Goal: Task Accomplishment & Management: Complete application form

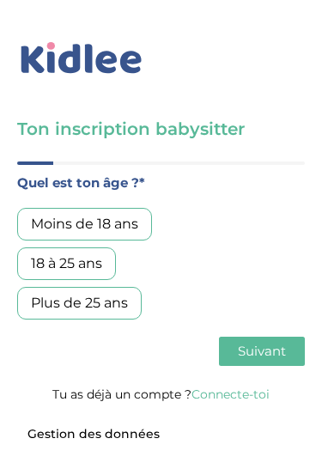
click at [139, 218] on div "Moins de 18 ans" at bounding box center [84, 224] width 135 height 33
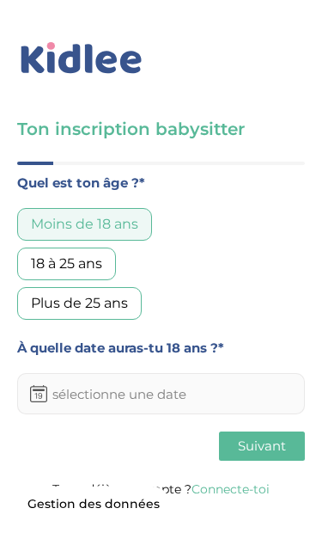
click at [237, 399] on input "text" at bounding box center [161, 393] width 288 height 41
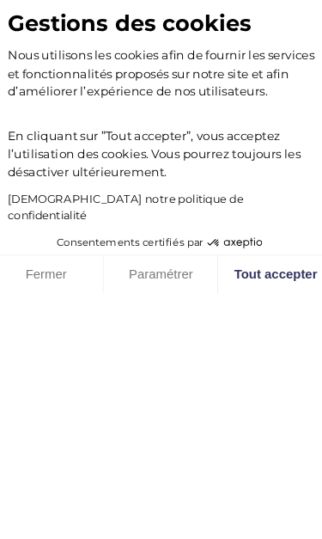
click at [263, 468] on button "Tout accepter" at bounding box center [268, 521] width 107 height 36
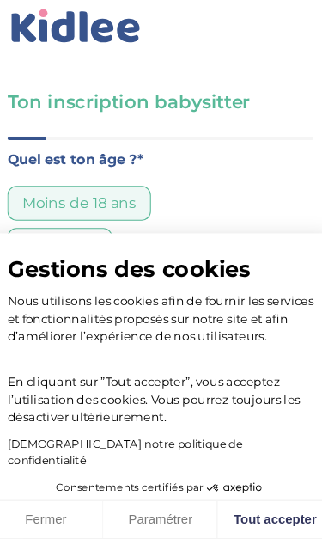
checkbox input "true"
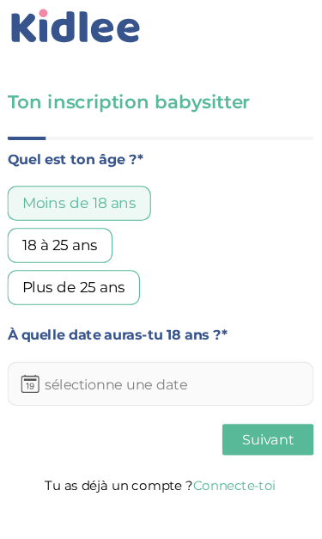
click at [192, 373] on input "text" at bounding box center [161, 393] width 288 height 41
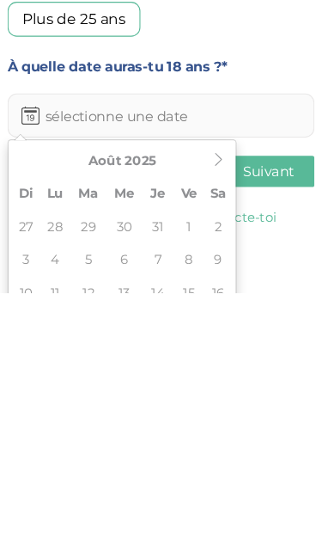
scroll to position [24, 0]
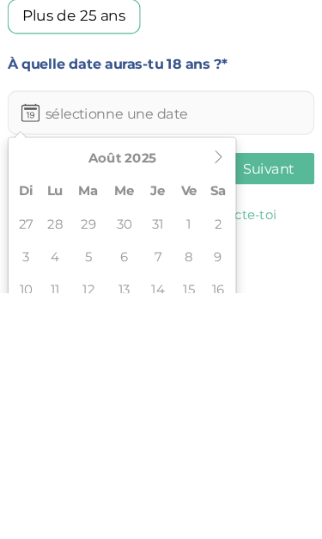
click at [209, 405] on icon at bounding box center [215, 411] width 12 height 12
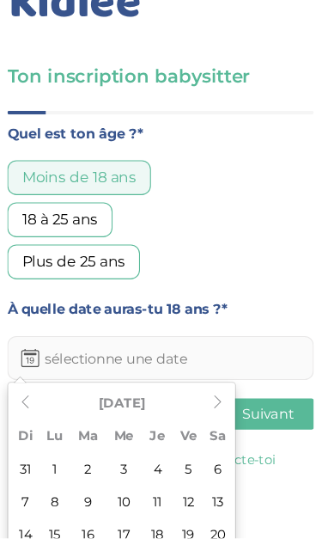
click at [27, 396] on th at bounding box center [34, 411] width 26 height 31
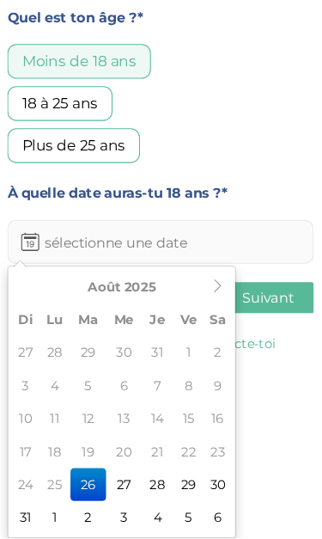
scroll to position [133, 0]
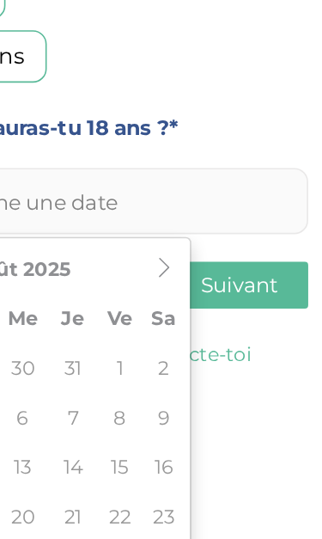
click at [209, 295] on icon at bounding box center [215, 301] width 12 height 12
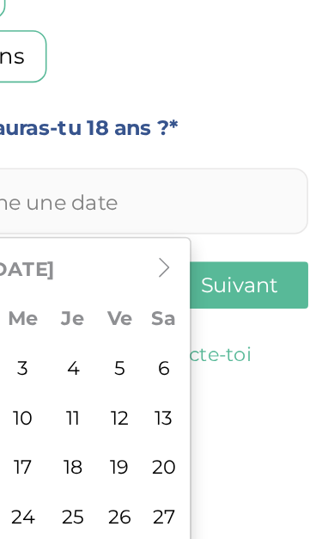
click at [209, 295] on icon at bounding box center [215, 301] width 12 height 12
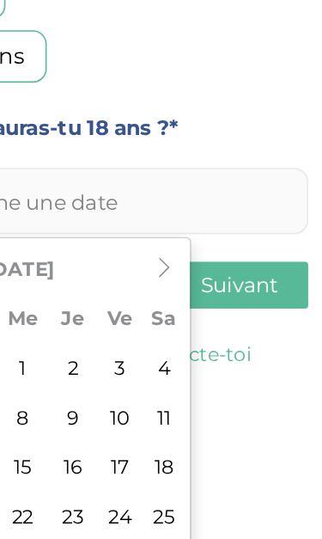
click at [202, 287] on th at bounding box center [215, 302] width 26 height 31
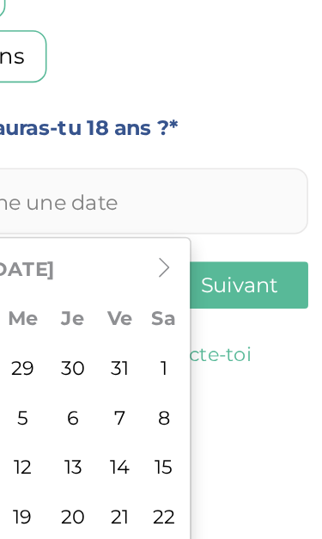
click at [209, 295] on icon at bounding box center [215, 301] width 12 height 12
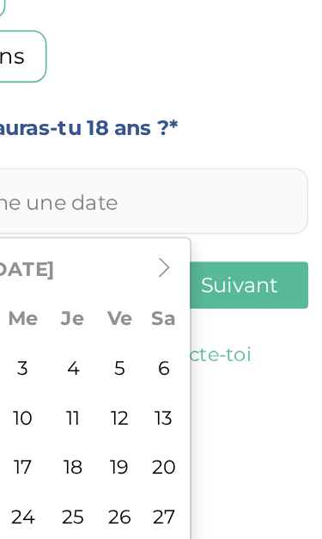
click at [209, 295] on icon at bounding box center [215, 301] width 12 height 12
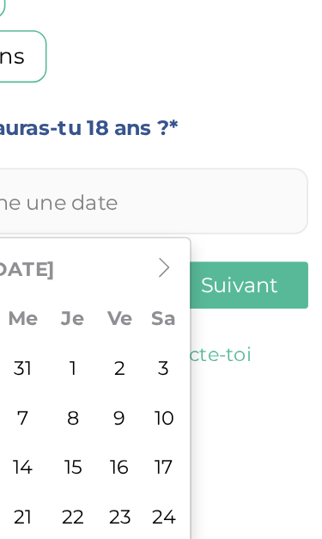
click at [209, 295] on icon at bounding box center [215, 301] width 12 height 12
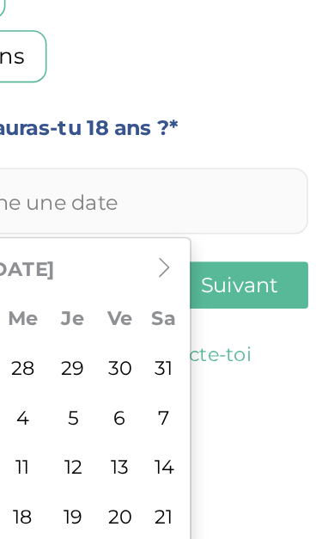
click at [209, 295] on icon at bounding box center [215, 301] width 12 height 12
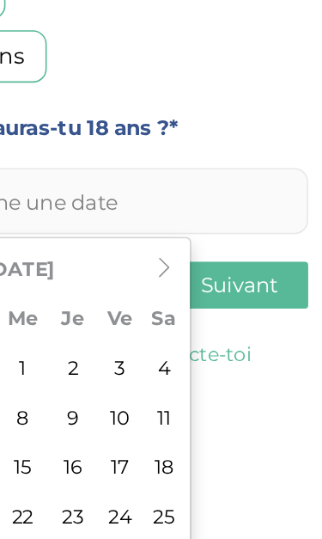
click at [209, 295] on icon at bounding box center [215, 301] width 12 height 12
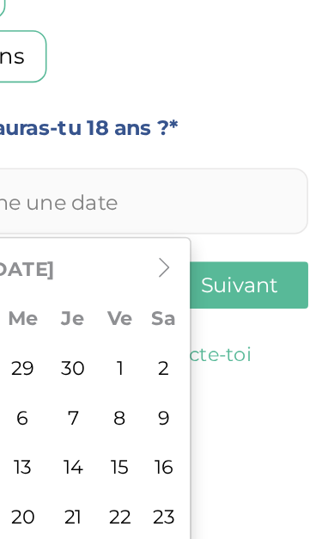
click at [209, 295] on icon at bounding box center [215, 301] width 12 height 12
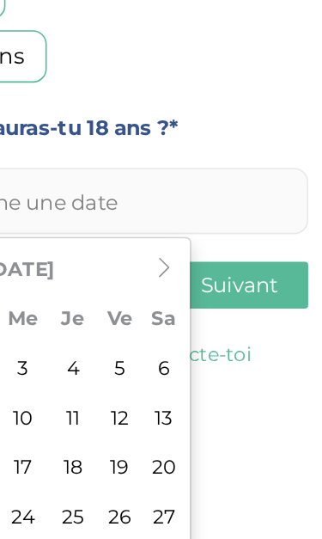
click at [209, 295] on icon at bounding box center [215, 301] width 12 height 12
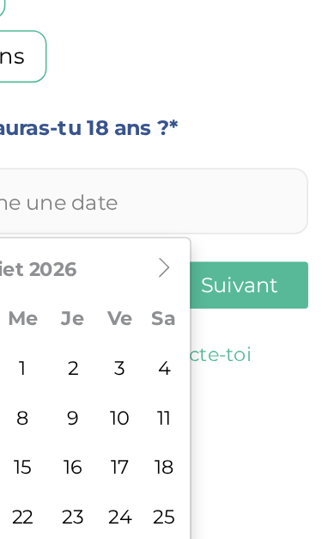
click at [209, 295] on icon at bounding box center [215, 301] width 12 height 12
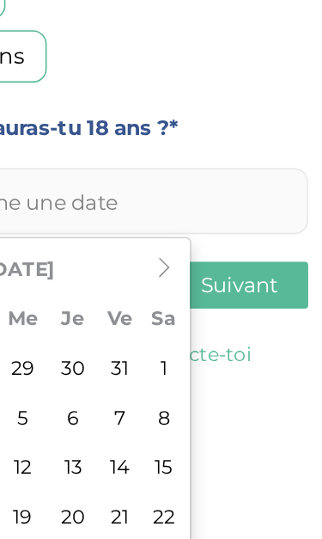
click at [209, 295] on icon at bounding box center [215, 301] width 12 height 12
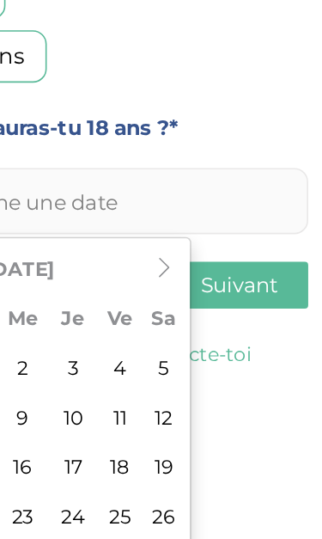
click at [209, 295] on icon at bounding box center [215, 301] width 12 height 12
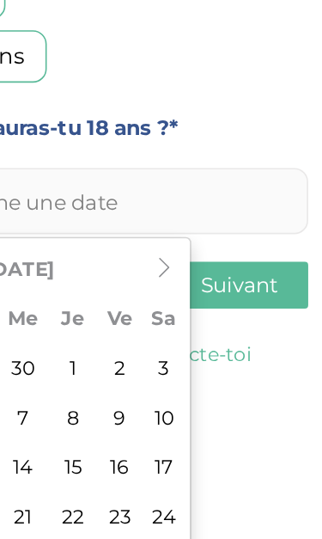
click at [209, 295] on icon at bounding box center [215, 301] width 12 height 12
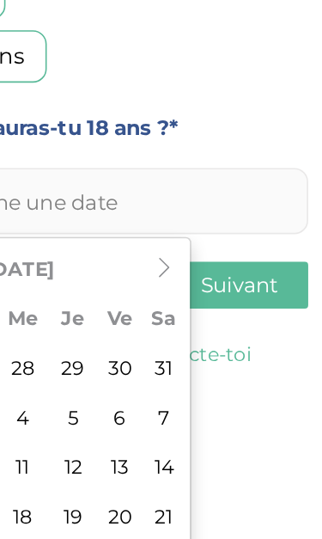
click at [209, 295] on icon at bounding box center [215, 301] width 12 height 12
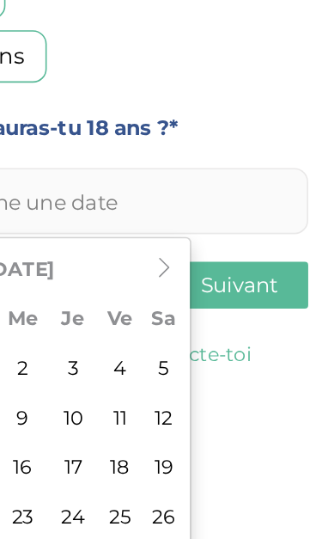
click at [209, 295] on icon at bounding box center [215, 301] width 12 height 12
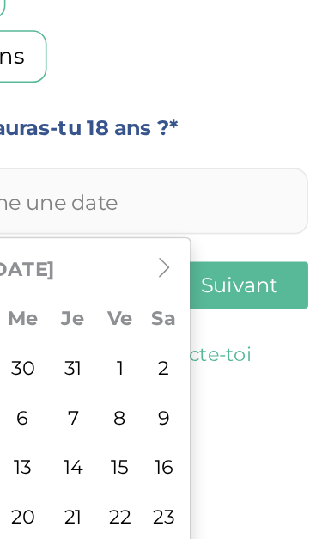
click at [209, 295] on icon at bounding box center [215, 301] width 12 height 12
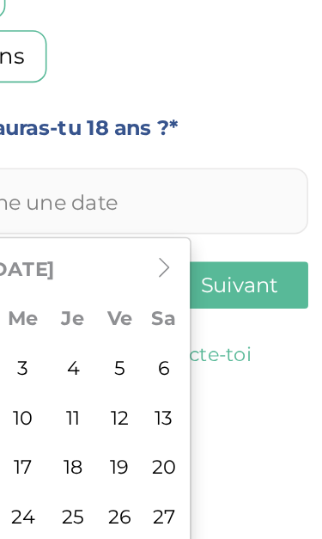
click at [209, 295] on icon at bounding box center [215, 301] width 12 height 12
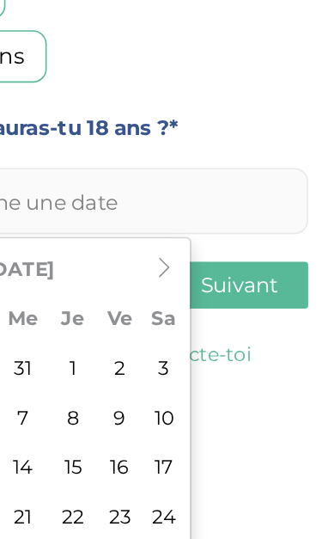
click at [209, 295] on icon at bounding box center [215, 301] width 12 height 12
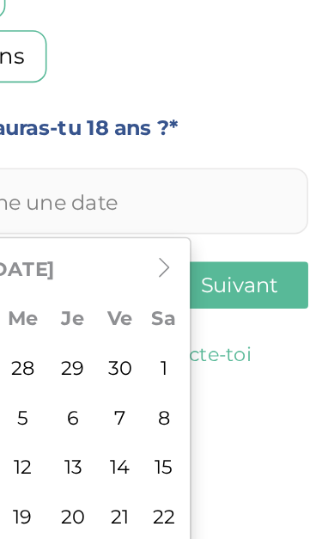
click at [209, 295] on icon at bounding box center [215, 301] width 12 height 12
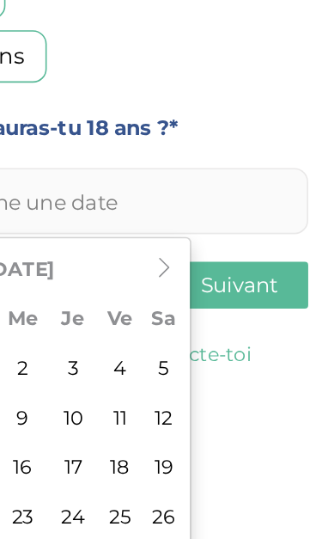
click at [209, 295] on icon at bounding box center [215, 301] width 12 height 12
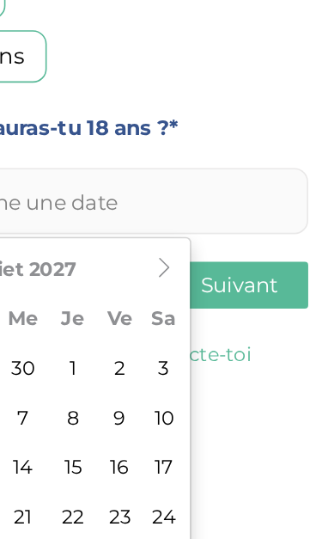
click at [209, 295] on icon at bounding box center [215, 301] width 12 height 12
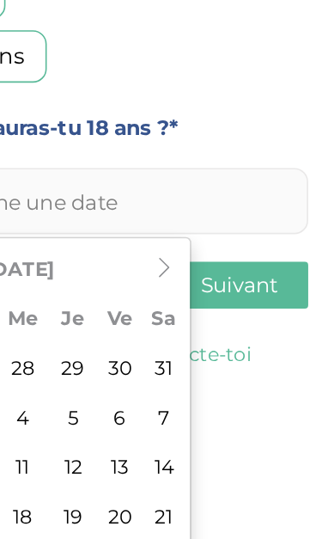
click at [209, 295] on icon at bounding box center [215, 301] width 12 height 12
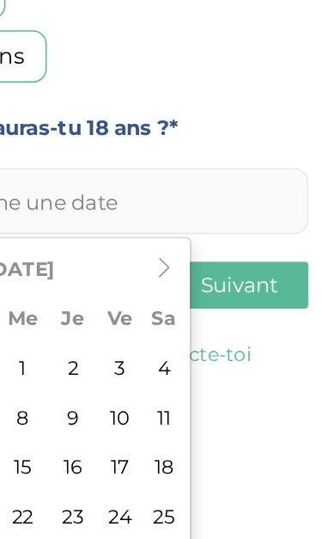
click at [202, 287] on th at bounding box center [215, 302] width 26 height 31
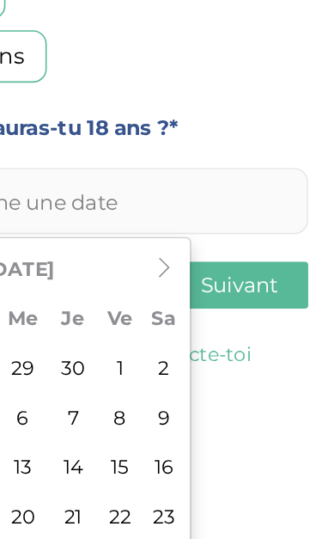
click at [209, 295] on icon at bounding box center [215, 301] width 12 height 12
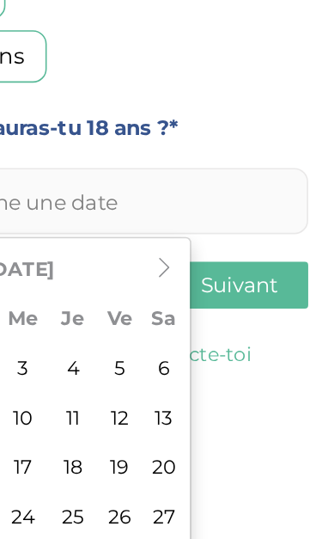
click at [209, 295] on icon at bounding box center [215, 301] width 12 height 12
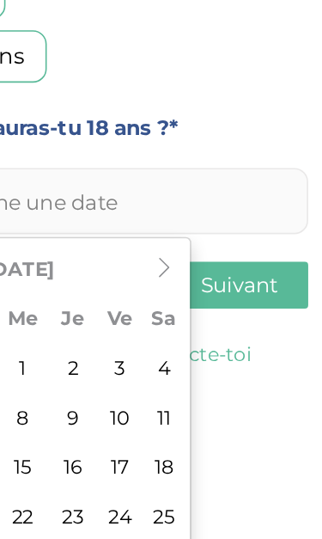
click at [209, 295] on icon at bounding box center [215, 301] width 12 height 12
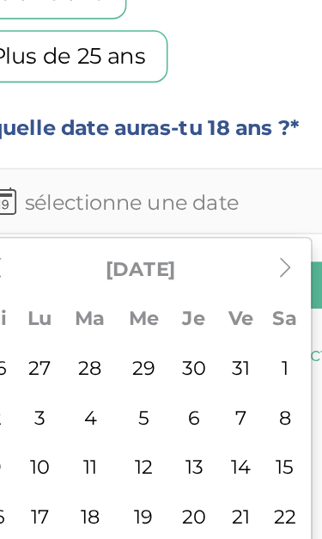
click at [209, 295] on icon at bounding box center [215, 301] width 12 height 12
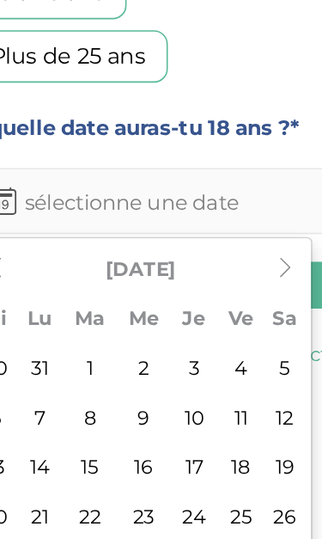
click at [209, 295] on icon at bounding box center [215, 301] width 12 height 12
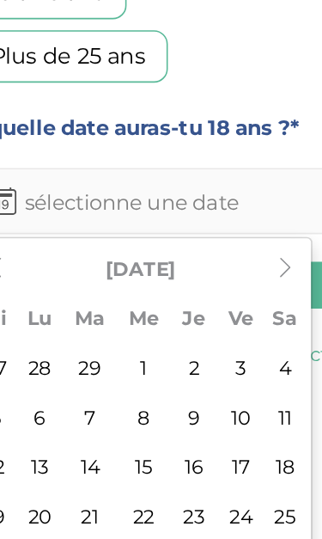
click at [209, 295] on icon at bounding box center [215, 301] width 12 height 12
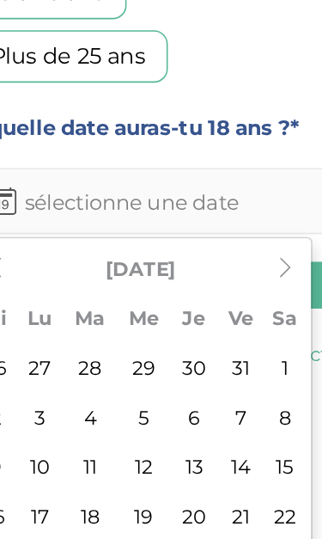
click at [209, 295] on icon at bounding box center [215, 301] width 12 height 12
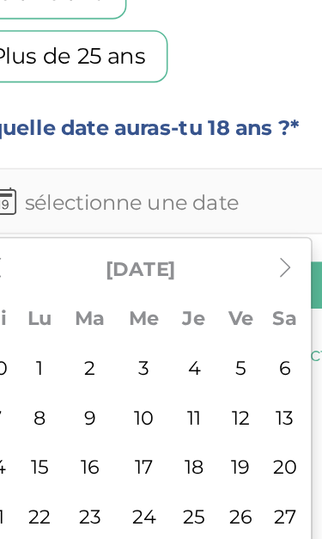
click at [143, 411] on td "18" at bounding box center [157, 426] width 29 height 31
type input "18-05-2028"
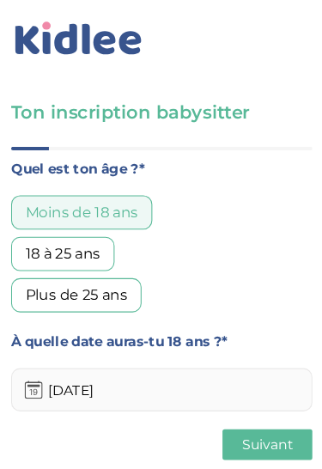
scroll to position [0, 0]
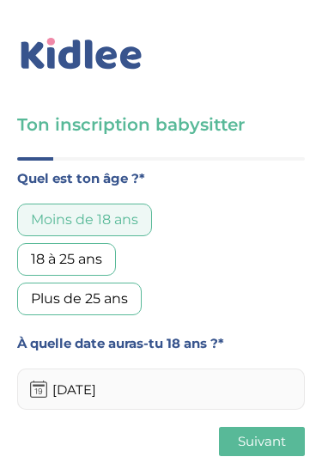
click at [264, 438] on span "Suivant" at bounding box center [262, 445] width 48 height 16
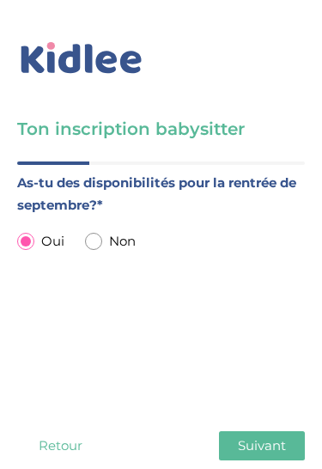
click at [277, 437] on span "Suivant" at bounding box center [262, 445] width 48 height 16
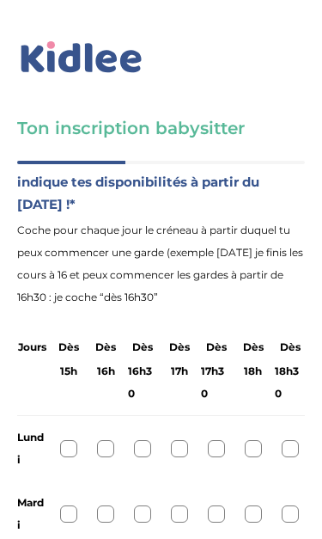
scroll to position [211, 0]
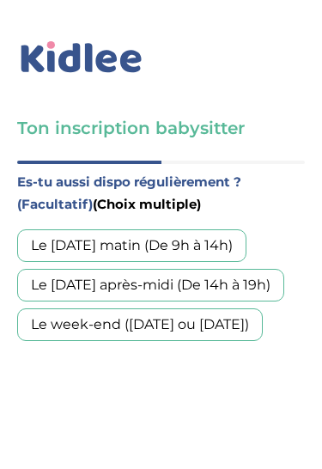
scroll to position [58, 0]
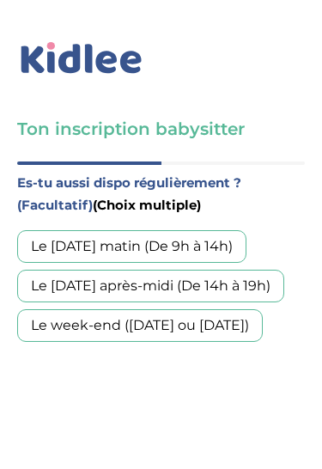
click at [265, 270] on div "Le mercredi après-midi (De 14h à 19h)" at bounding box center [150, 286] width 267 height 33
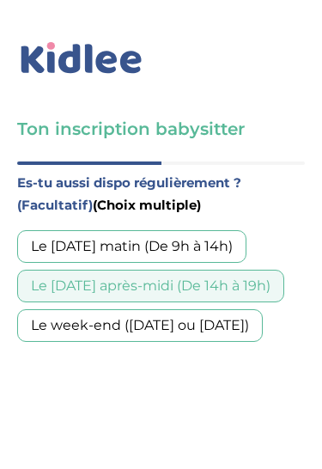
click at [249, 309] on div "Le week-end (samedi ou dimanche)" at bounding box center [140, 325] width 246 height 33
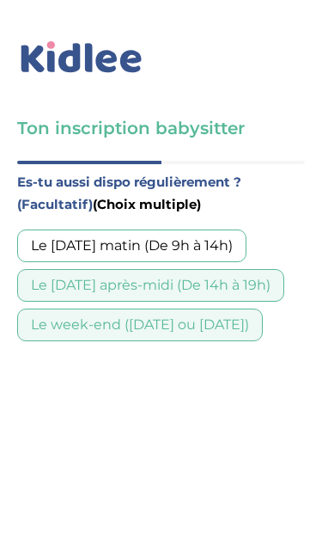
scroll to position [211, 0]
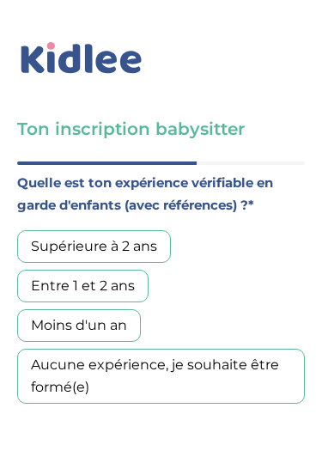
scroll to position [101, 0]
click at [121, 309] on div "Moins d'un an" at bounding box center [79, 325] width 124 height 33
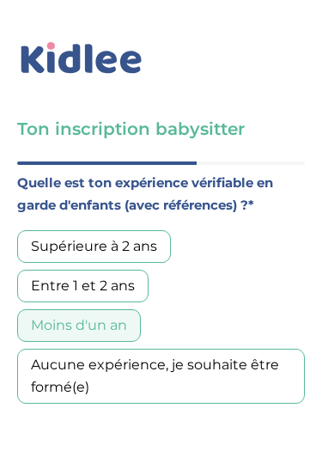
scroll to position [234, 0]
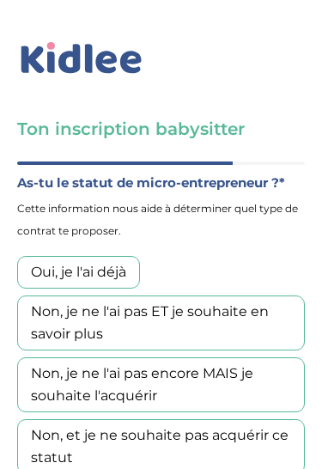
scroll to position [114, 0]
click at [262, 419] on div "Non, et je ne souhaite pas acquérir ce statut" at bounding box center [161, 446] width 288 height 55
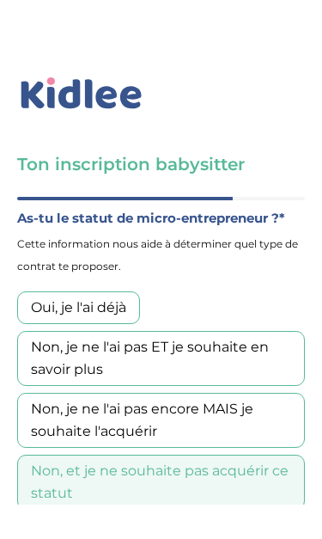
scroll to position [211, 0]
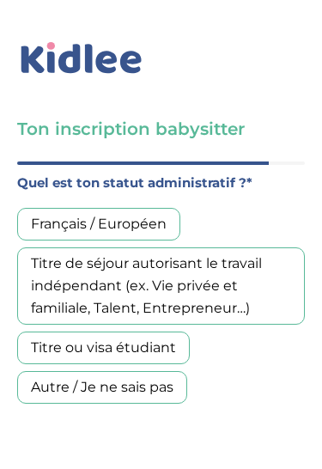
scroll to position [107, 0]
click at [159, 208] on div "Français / Européen" at bounding box center [98, 224] width 163 height 33
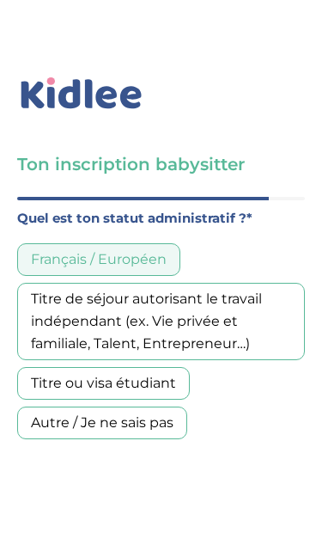
scroll to position [211, 0]
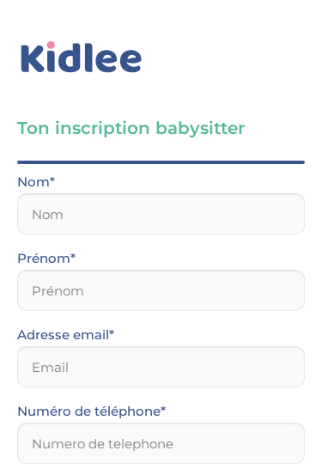
scroll to position [131, 0]
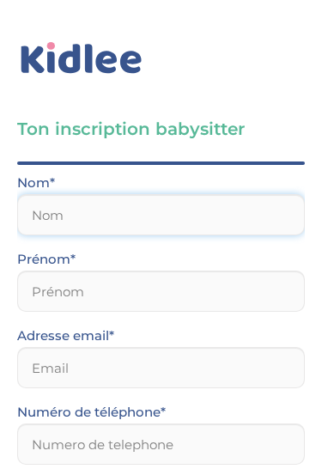
click at [176, 194] on input "text" at bounding box center [161, 214] width 288 height 41
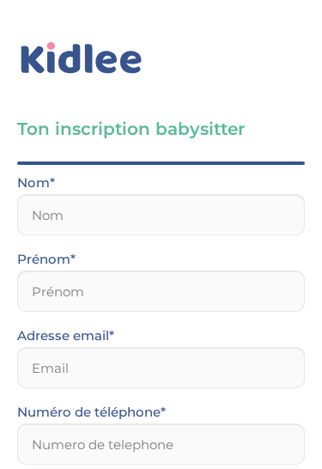
scroll to position [0, 0]
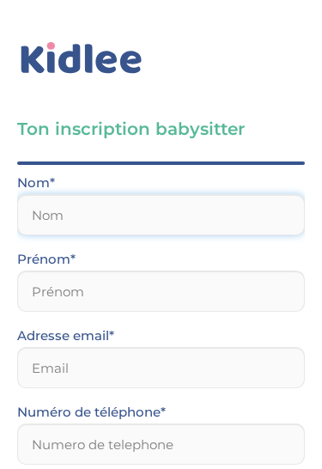
click at [164, 216] on input "text" at bounding box center [161, 214] width 288 height 41
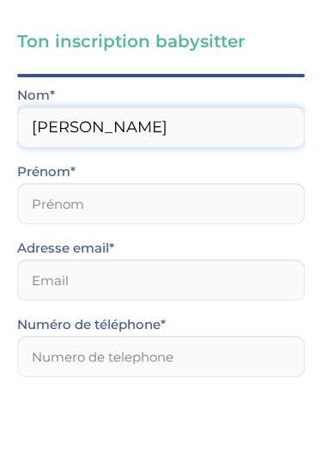
type input "Jacob"
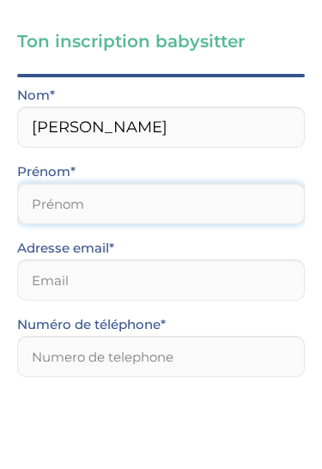
click at [63, 271] on input "text" at bounding box center [161, 291] width 288 height 41
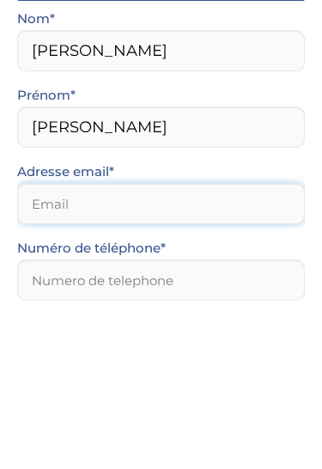
click at [172, 347] on input "email" at bounding box center [161, 367] width 288 height 41
type input "Félix"
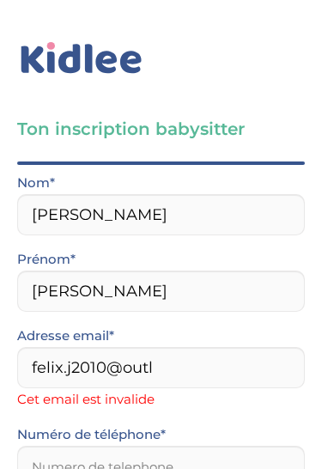
scroll to position [221, 0]
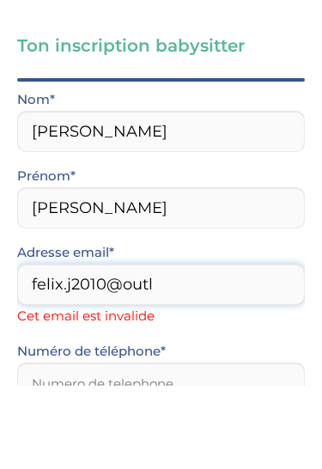
click at [208, 347] on input "felix.j2010@outl" at bounding box center [161, 367] width 288 height 41
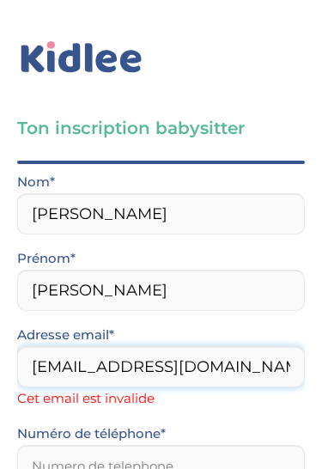
type input "felix.j2010@outlook.fr"
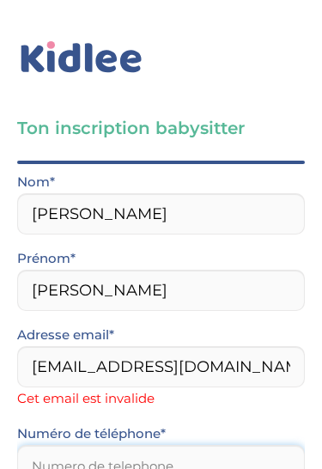
click at [210, 325] on div "Adresse email* felix.j2010@outlook.fr Cet email est invalide Numéro de téléphon…" at bounding box center [160, 412] width 313 height 175
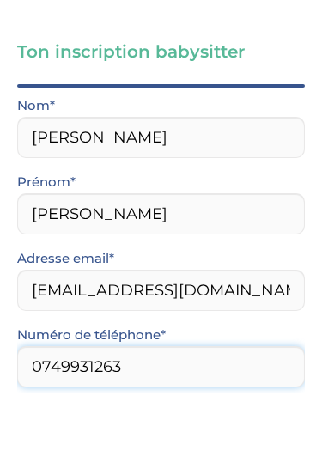
type input "0749931263"
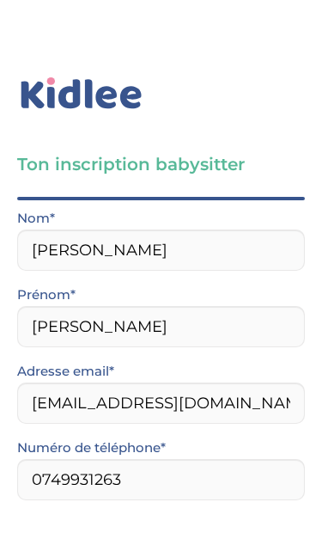
scroll to position [374, 0]
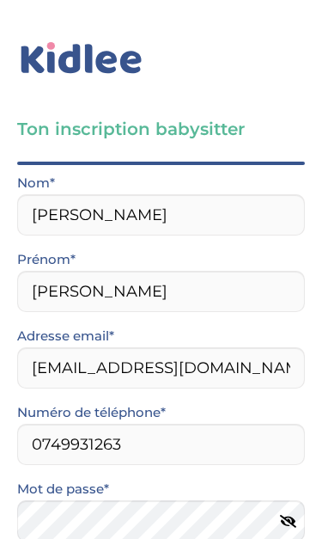
select select "0"
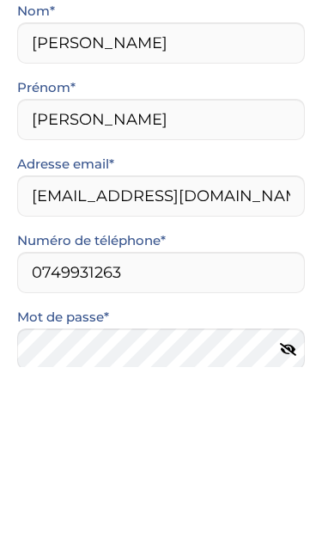
type input "51100"
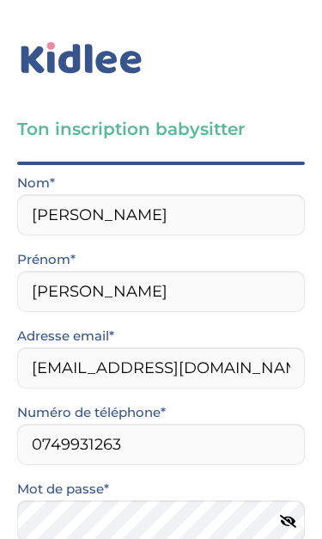
select select "0"
click at [0, 0] on input "J’accepte sans réserve les conditions générales d’utilisation des services KIDL…" at bounding box center [0, 0] width 0 height 0
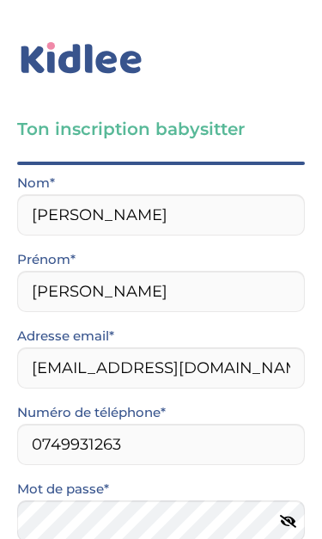
click at [0, 0] on input "Je consens à ce que les données relatives à mon compte soient traitées." at bounding box center [0, 0] width 0 height 0
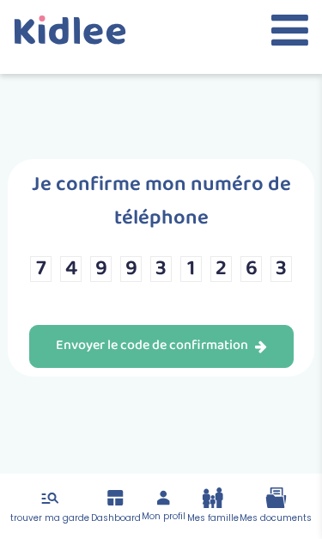
click at [253, 356] on div "Envoyer le code de confirmation" at bounding box center [161, 346] width 211 height 20
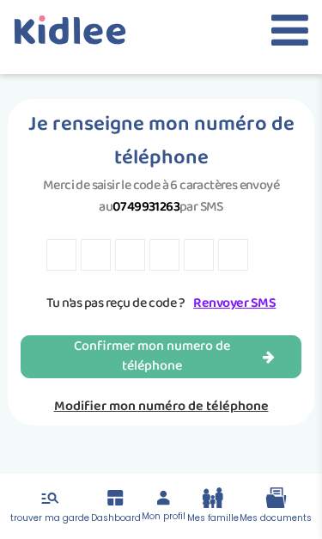
click at [65, 271] on input "text" at bounding box center [61, 255] width 30 height 32
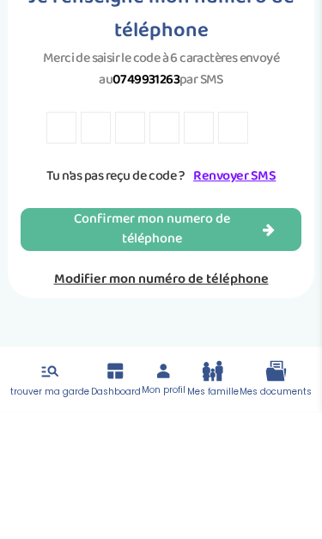
type input "7"
type input "Z"
type input "T"
type input "Y"
type input "8"
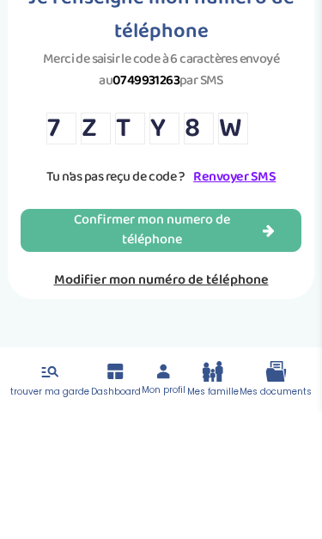
type input "W"
click at [234, 337] on div "Confirmer mon numero de téléphone" at bounding box center [160, 357] width 227 height 40
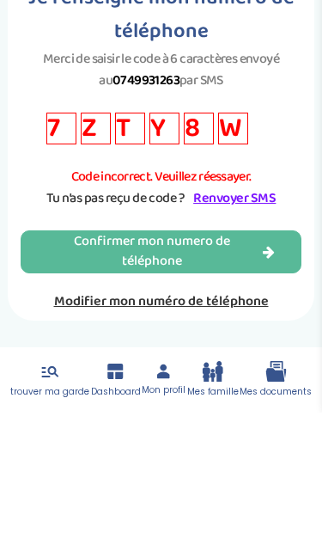
scroll to position [71, 0]
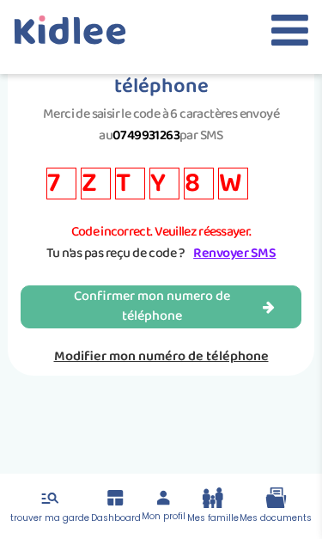
click at [93, 194] on input "Z" at bounding box center [96, 183] width 30 height 32
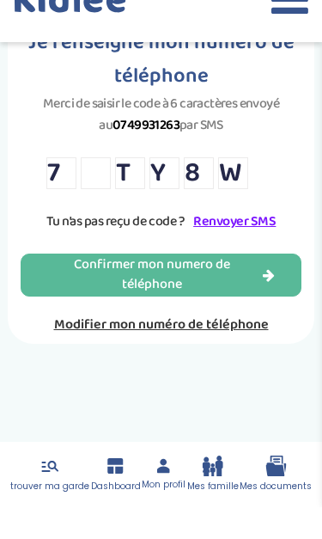
type input "2"
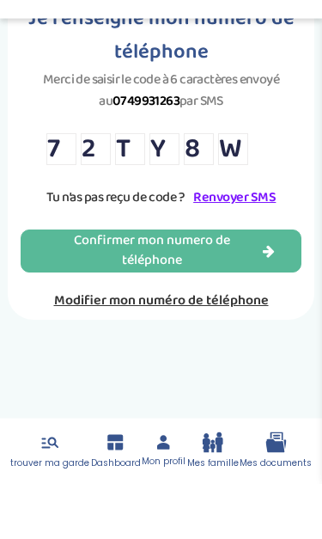
click at [174, 287] on div "Confirmer mon numero de téléphone" at bounding box center [160, 307] width 227 height 40
